Goal: Information Seeking & Learning: Check status

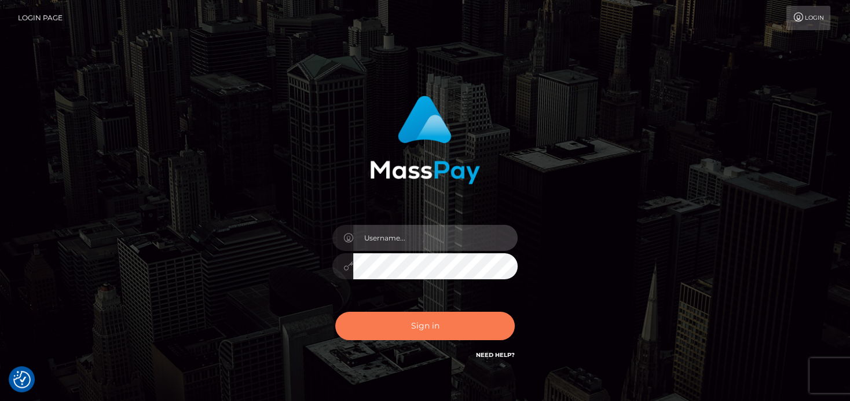
type input "[PERSON_NAME]"
click at [453, 327] on button "Sign in" at bounding box center [425, 326] width 180 height 28
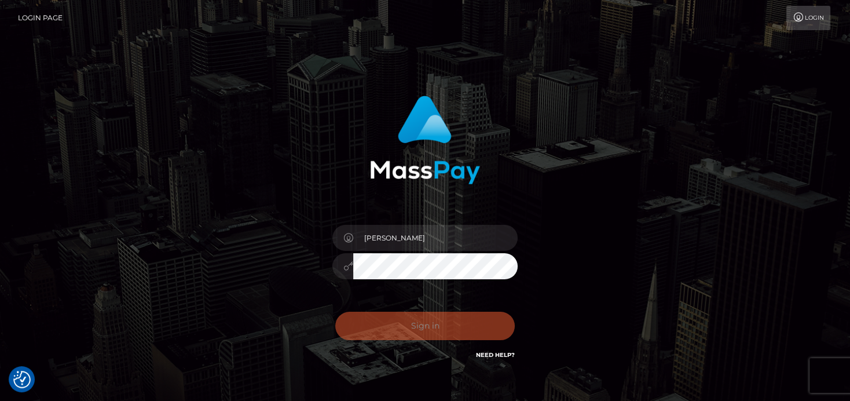
click at [449, 319] on div "Sign in Need Help?" at bounding box center [425, 331] width 203 height 52
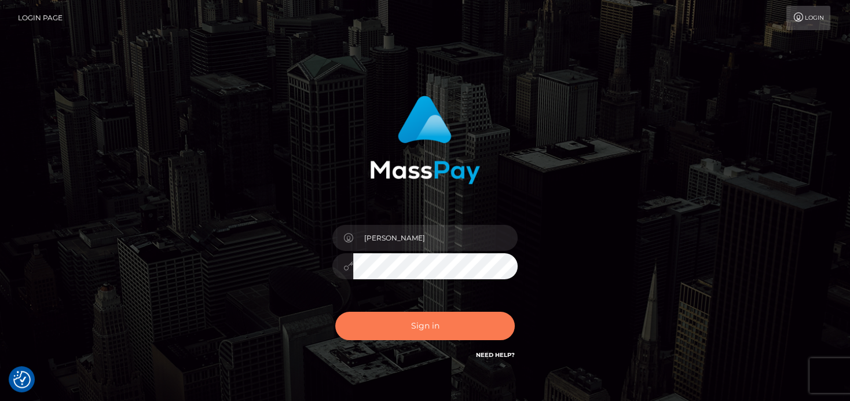
click at [445, 313] on button "Sign in" at bounding box center [425, 326] width 180 height 28
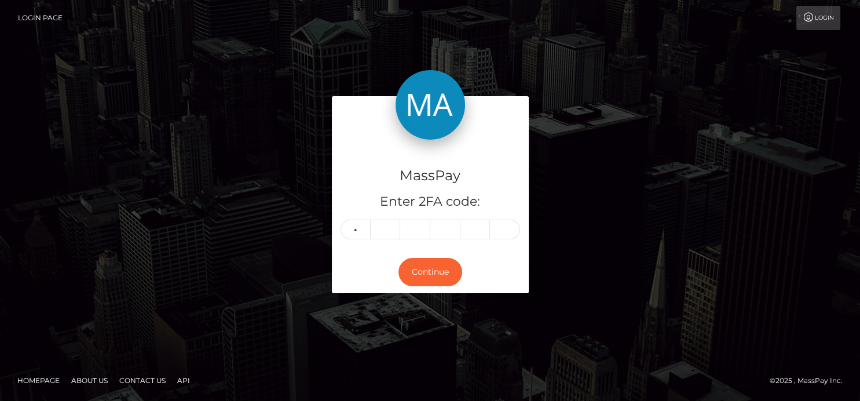
type input "7"
type input "6"
type input "4"
type input "6"
type input "8"
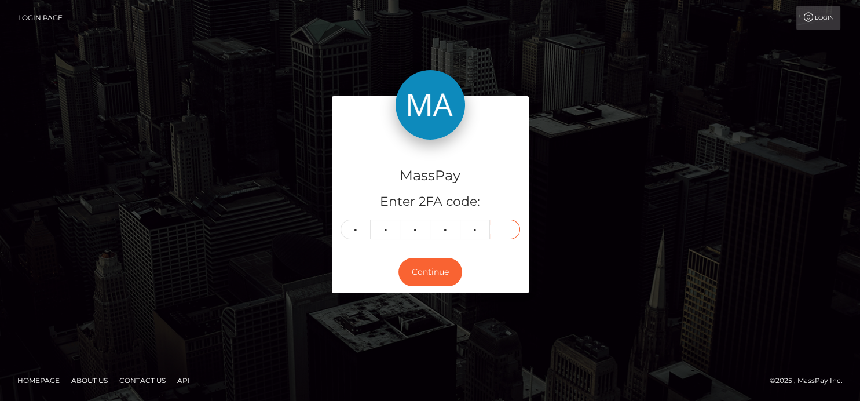
type input "3"
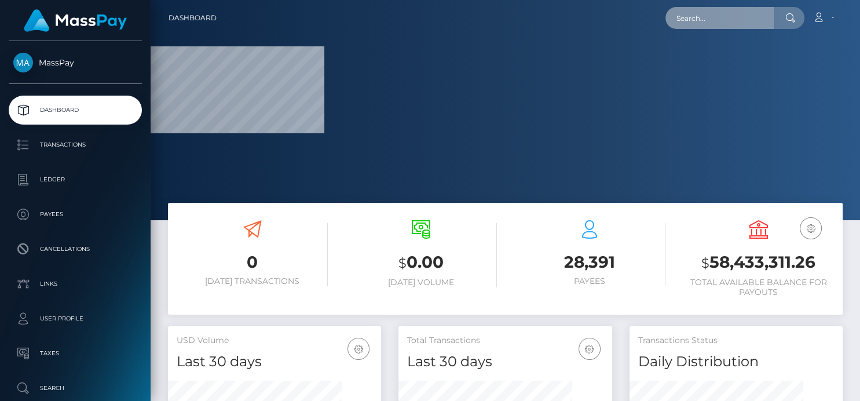
click at [727, 19] on input "text" at bounding box center [719, 18] width 109 height 22
paste input "Ticket ‭#129842‬"
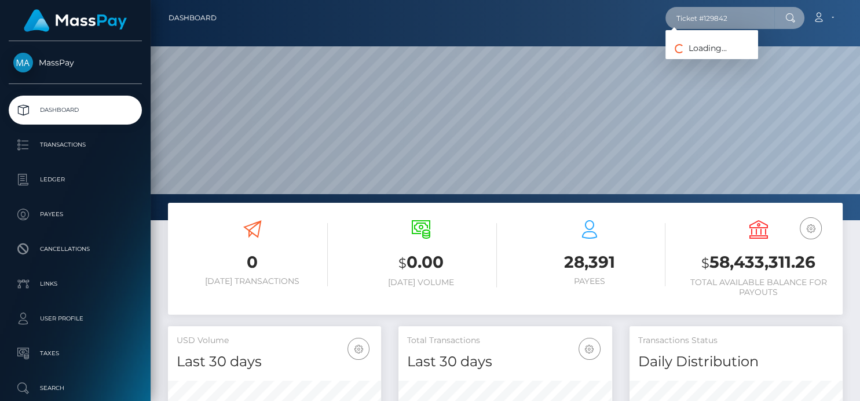
scroll to position [205, 213]
click at [705, 14] on input "Ticket ‭#129842‬" at bounding box center [719, 18] width 109 height 22
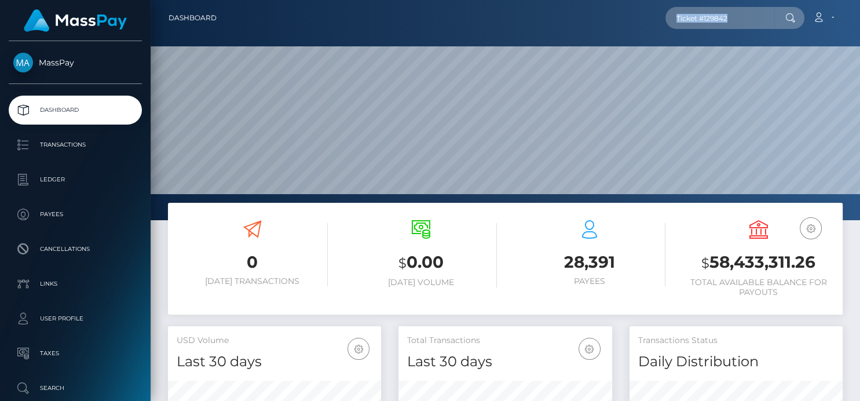
drag, startPoint x: 749, startPoint y: 6, endPoint x: 613, endPoint y: 12, distance: 136.8
click at [613, 12] on div "Ticket ‭#129842‬ Loading... Loading... Account Edit Profile Logout" at bounding box center [534, 18] width 616 height 24
click at [769, 20] on input "Ticket ‭#129842‬" at bounding box center [719, 18] width 109 height 22
drag, startPoint x: 734, startPoint y: 16, endPoint x: 518, endPoint y: 3, distance: 216.4
click at [518, 3] on nav "Dashboard Ticket ‭#129842‬ Loading... Loading... Account" at bounding box center [505, 18] width 709 height 36
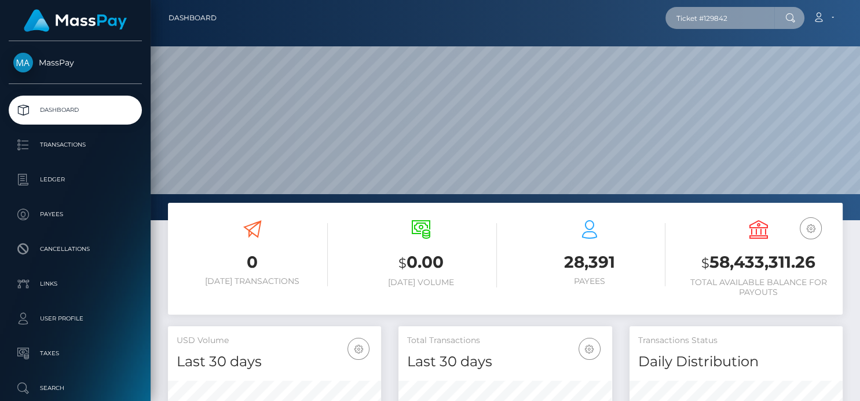
paste input "68b2947432193d6948011f22"
type input "68b2947432193d6948011f22"
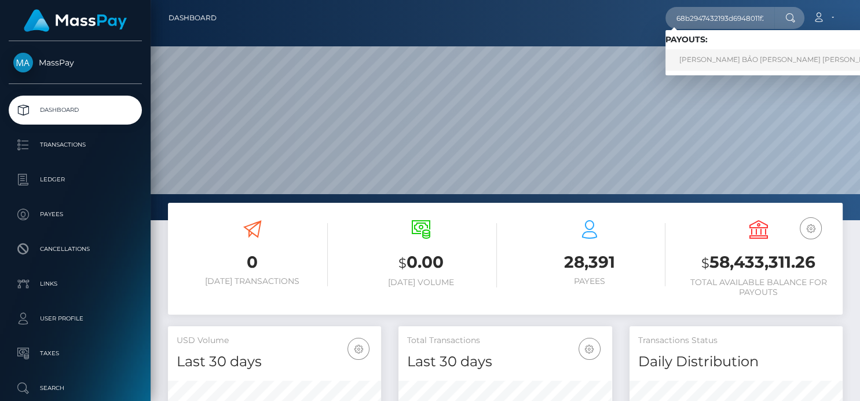
click at [700, 58] on link "NGUYỄN MINH BẢO VI Nguyen Minh Bao (Alua USA Limited - )" at bounding box center [817, 59] width 305 height 21
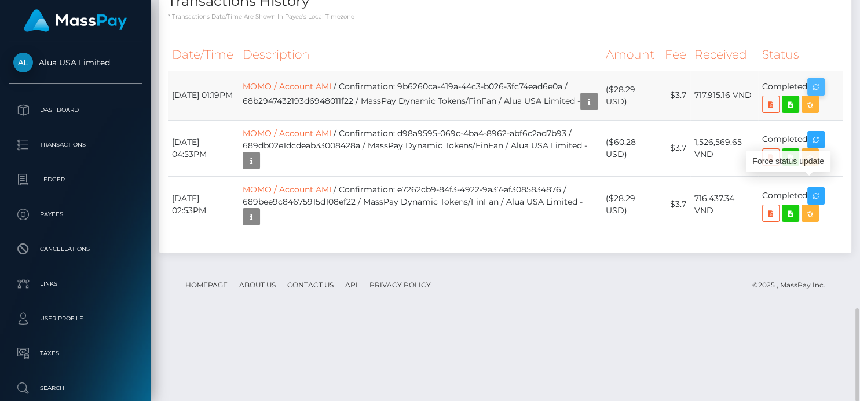
scroll to position [139, 213]
drag, startPoint x: 816, startPoint y: 184, endPoint x: 505, endPoint y: 390, distance: 373.1
click at [816, 94] on icon "button" at bounding box center [816, 87] width 14 height 14
click at [479, 122] on div "Transactions History * Transactions date/time are shown in payee's local timezo…" at bounding box center [505, 115] width 692 height 276
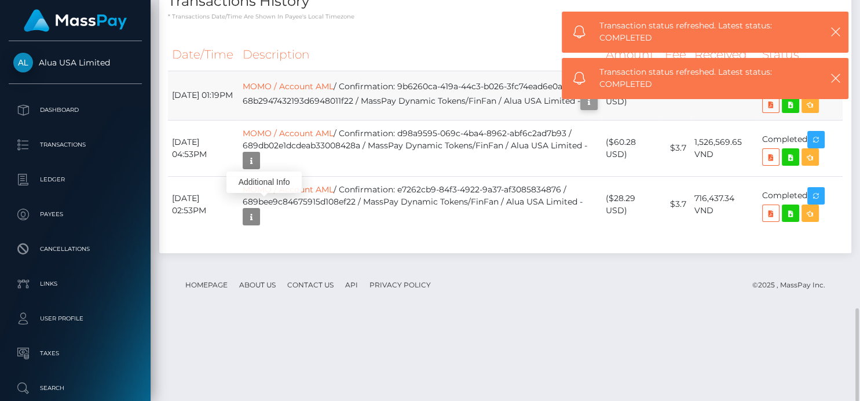
click at [582, 109] on icon "button" at bounding box center [589, 101] width 14 height 14
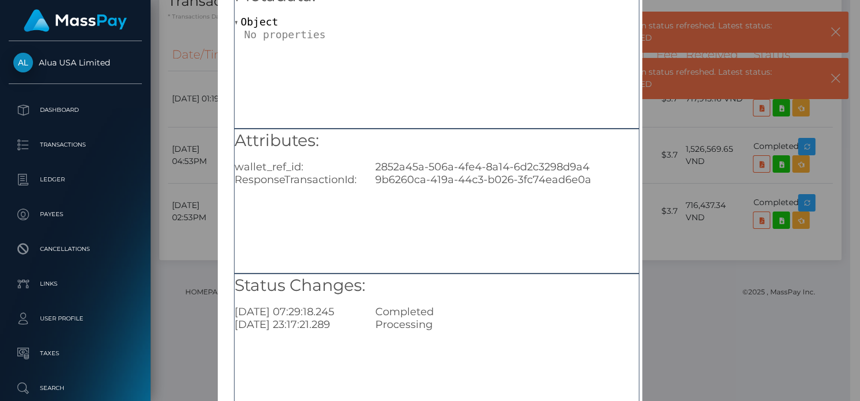
scroll to position [129, 0]
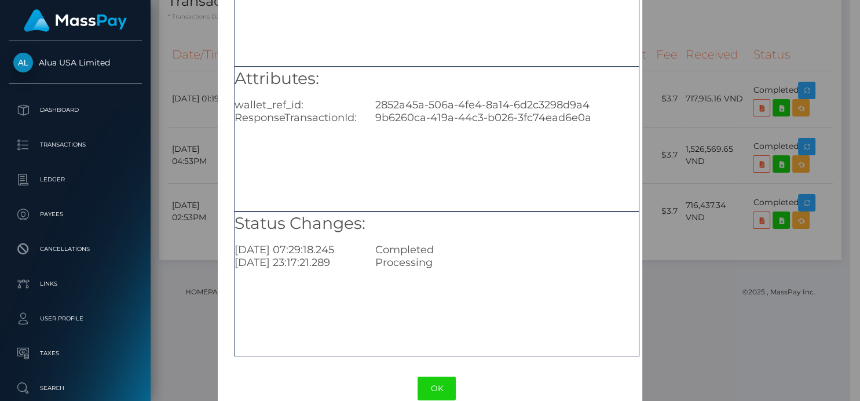
click at [767, 94] on div "× Payout Information Metadata: Object Attributes: wallet_ref_id: 2852a45a-506a-…" at bounding box center [430, 200] width 860 height 401
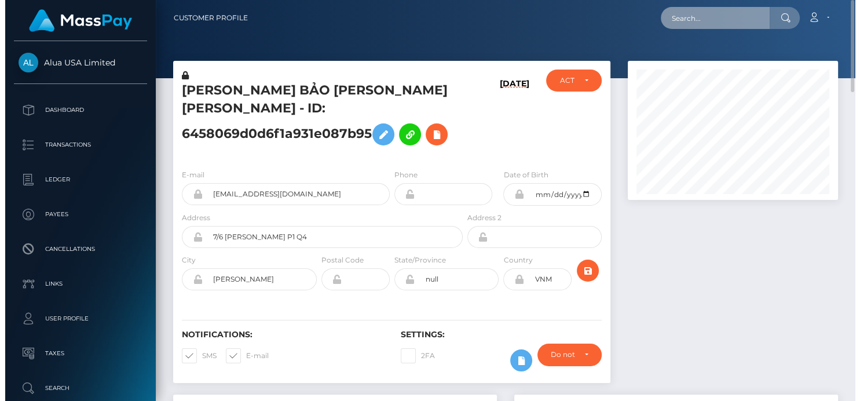
scroll to position [139, 213]
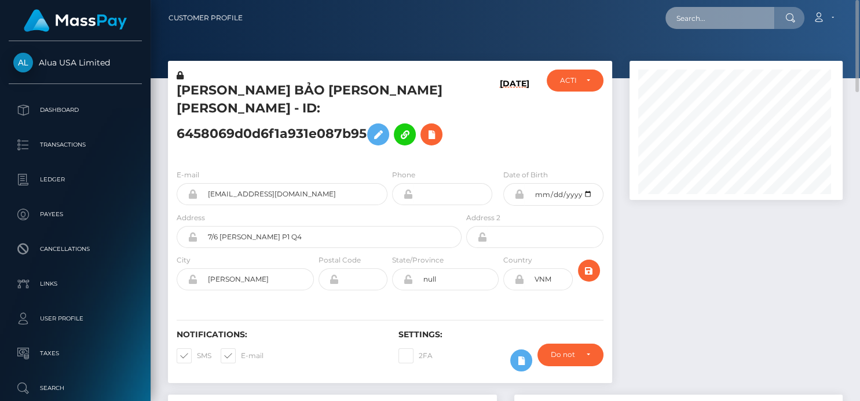
click at [680, 17] on input "text" at bounding box center [719, 18] width 109 height 22
paste input "leslymejiaquiroz5@icloud.com"
drag, startPoint x: 763, startPoint y: 16, endPoint x: 472, endPoint y: 19, distance: 290.8
click at [472, 19] on div "leslymejiaquiroz5@icloud.com Loading... Loading... Account Edit Profile Logout" at bounding box center [547, 18] width 590 height 24
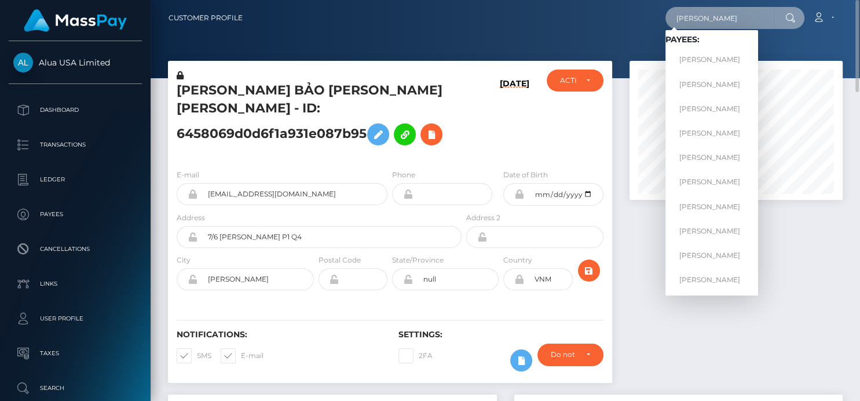
drag, startPoint x: 712, startPoint y: 16, endPoint x: 546, endPoint y: 23, distance: 166.4
click at [546, 23] on div "Lesley Loading... Loading... Payees: LESLEY CAMPBELL Lesley Goins Lesley Estrel…" at bounding box center [547, 18] width 590 height 24
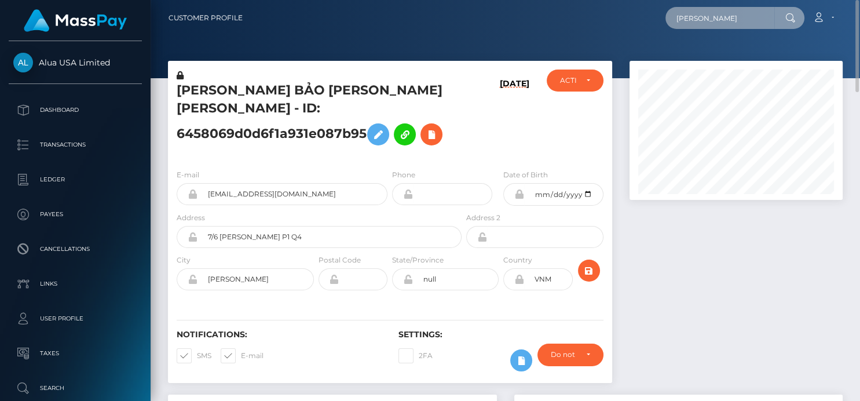
paste input "daBthmMzClUUIWjeaUBABnLQbx62"
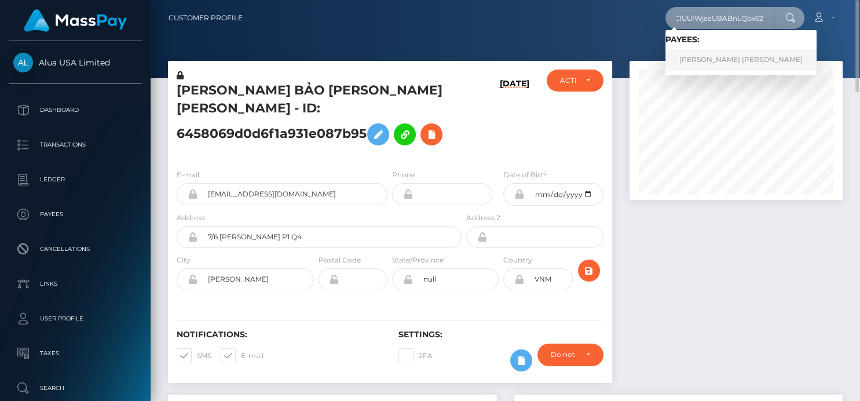
type input "daBthmMzClUUIWjeaUBABnLQbx62"
click at [705, 58] on link "JESSICA ELLIE V FIRMINGER" at bounding box center [740, 59] width 151 height 21
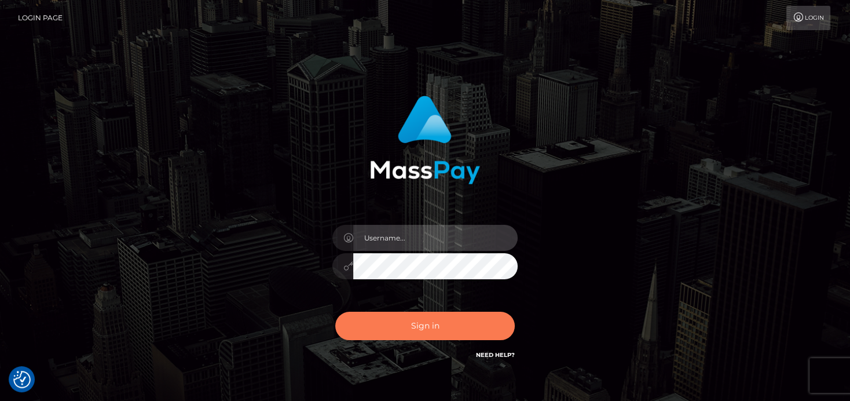
type input "denise"
click at [418, 329] on button "Sign in" at bounding box center [425, 326] width 180 height 28
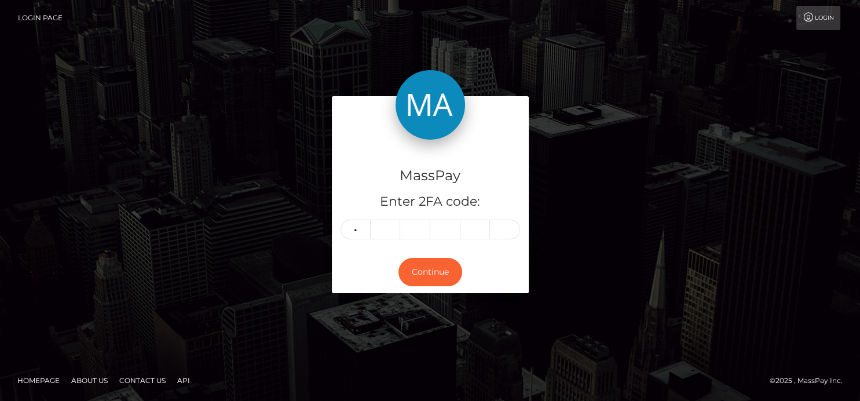
type input "2"
type input "9"
type input "0"
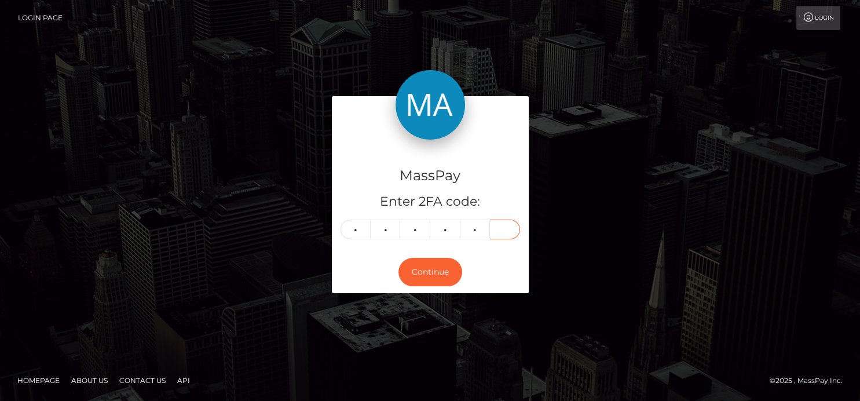
type input "1"
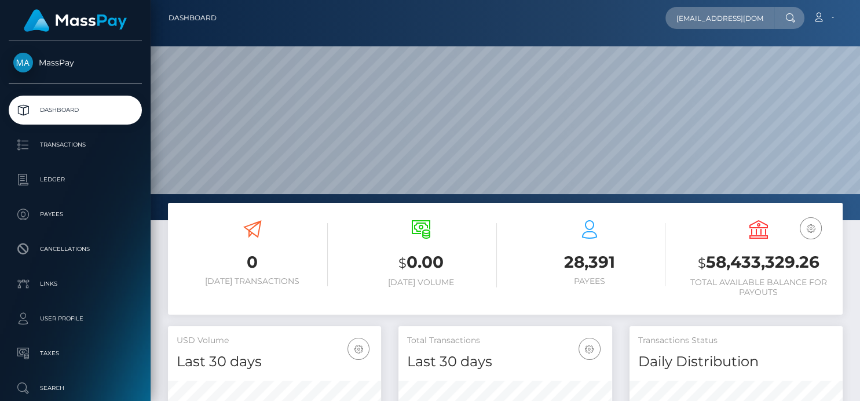
type input "15_tearoom_loosest@icloud.com"
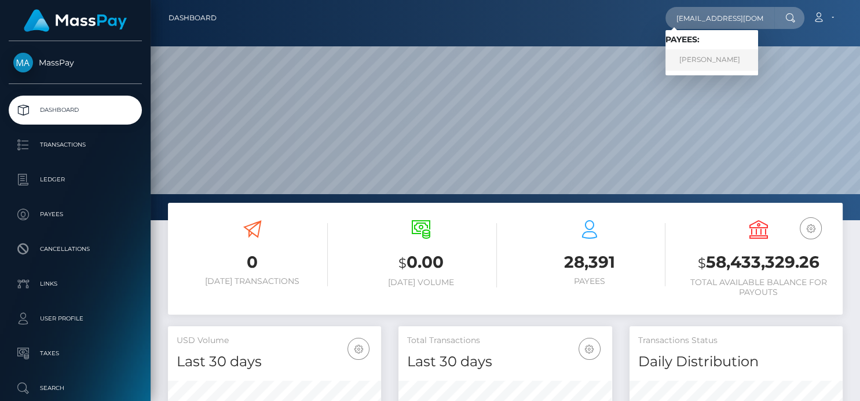
click at [690, 62] on link "Kelsey Wood" at bounding box center [711, 59] width 93 height 21
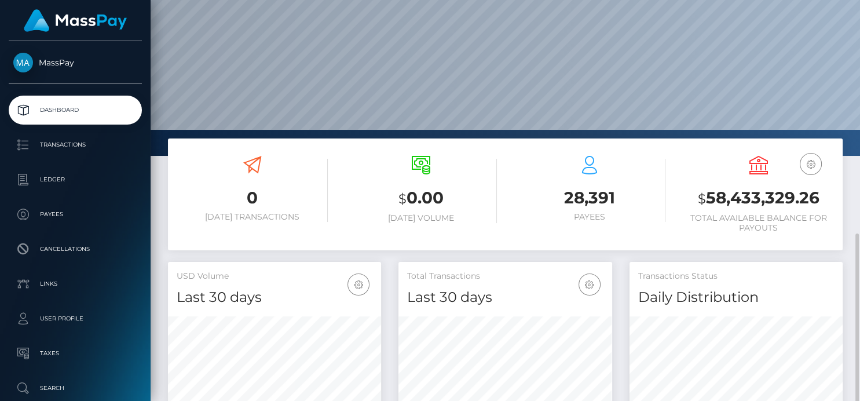
scroll to position [193, 0]
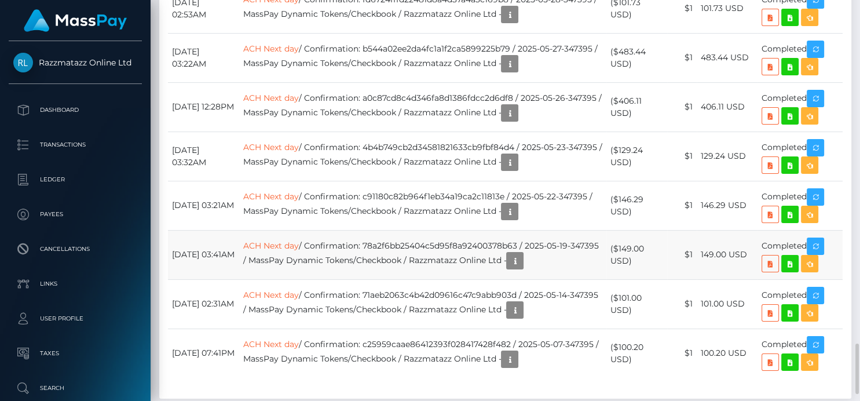
scroll to position [2762, 0]
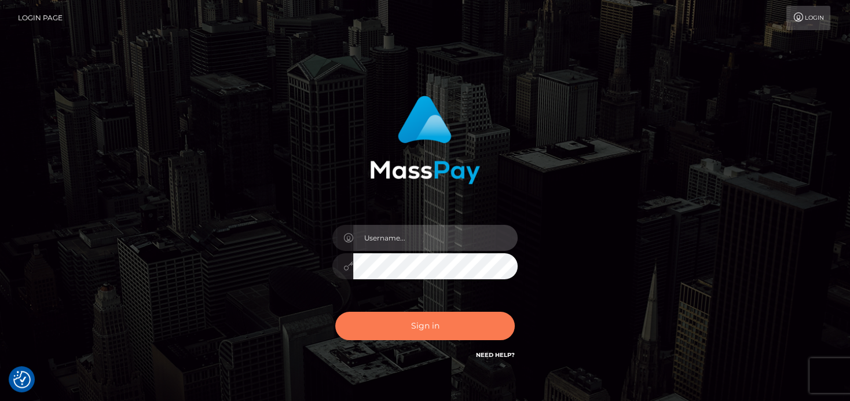
type input "denise"
click at [407, 321] on button "Sign in" at bounding box center [425, 326] width 180 height 28
